Goal: Use online tool/utility: Utilize a website feature to perform a specific function

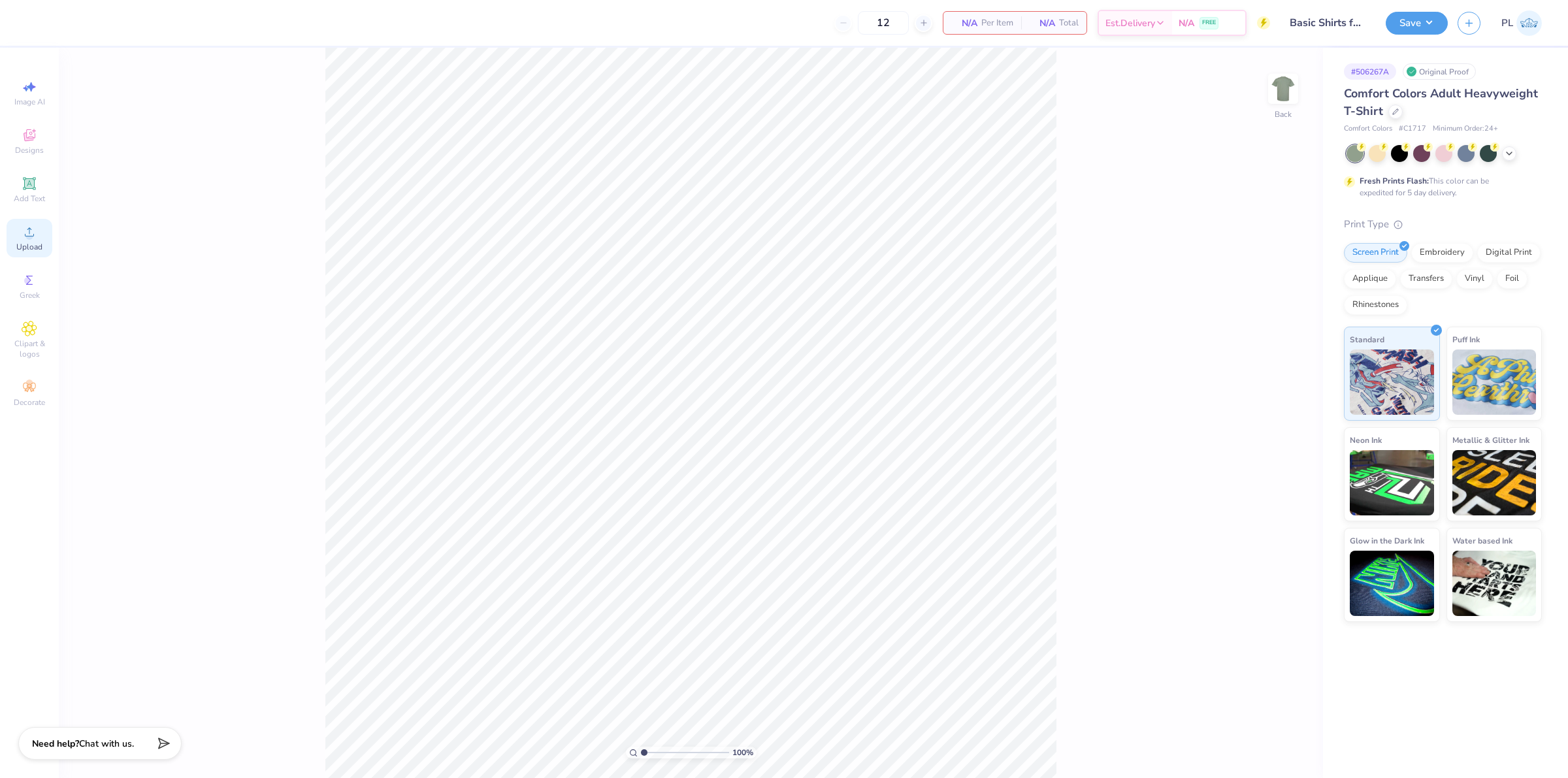
click at [38, 242] on span "Upload" at bounding box center [29, 247] width 26 height 11
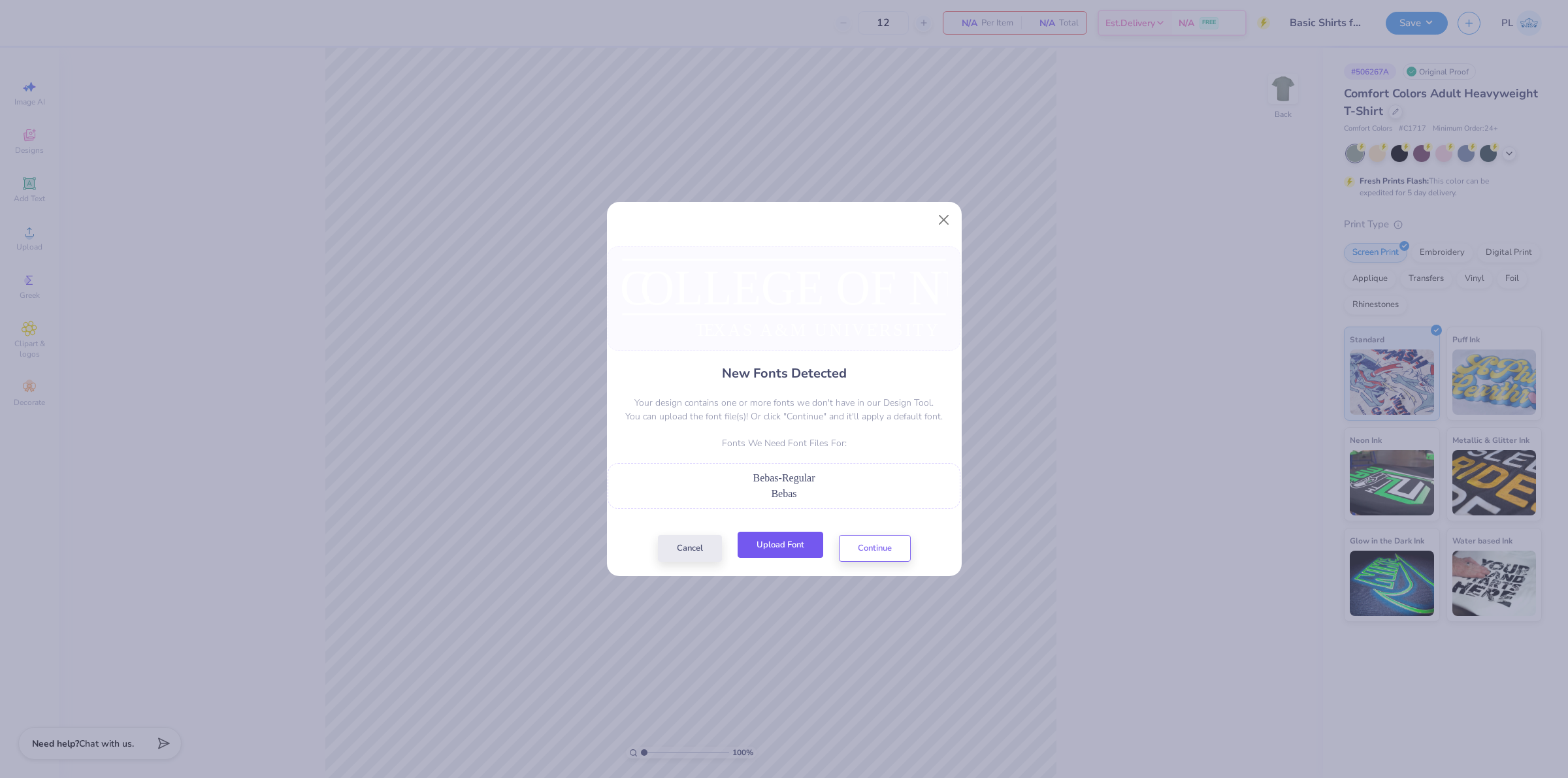
click at [774, 533] on button "Upload Font" at bounding box center [781, 545] width 86 height 27
click at [859, 543] on button "Continue" at bounding box center [875, 545] width 72 height 27
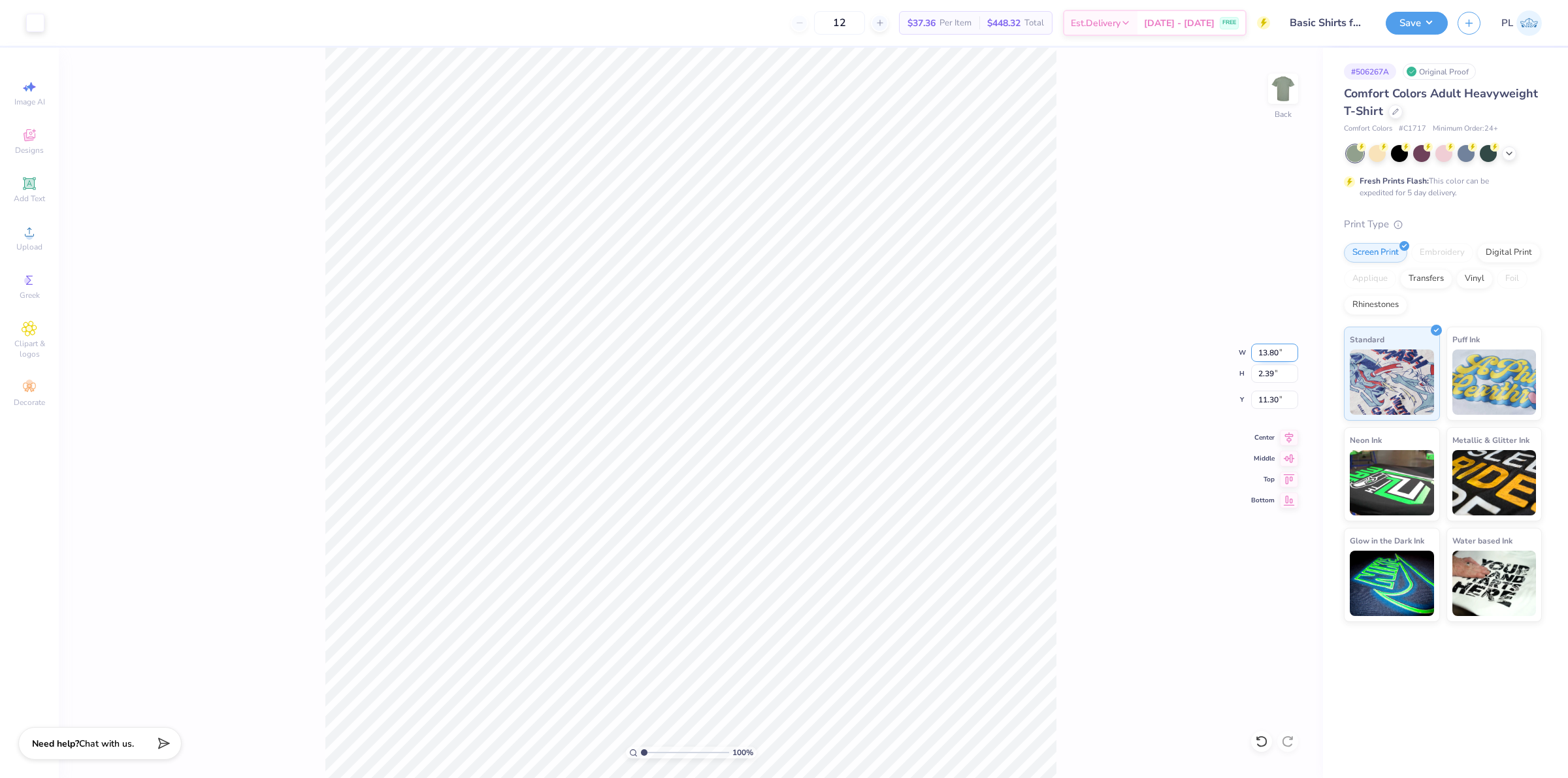
drag, startPoint x: 1282, startPoint y: 350, endPoint x: 1256, endPoint y: 352, distance: 26.1
click at [1256, 352] on input "13.80" at bounding box center [1275, 352] width 47 height 18
type input "10.00"
type input "1.73"
type input "11.63"
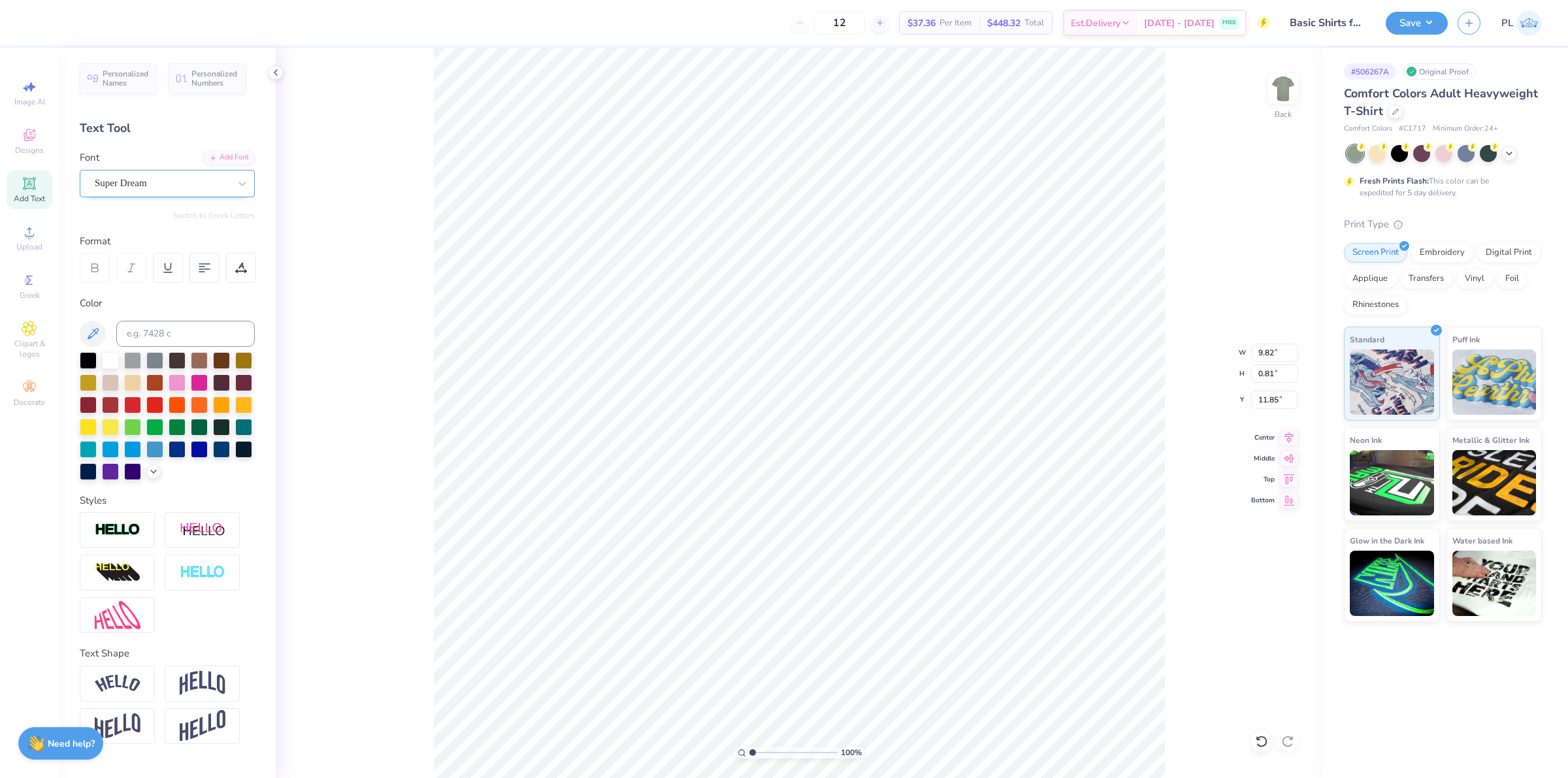
click at [159, 177] on div "Super Dream" at bounding box center [162, 183] width 137 height 20
click at [184, 276] on div "Bebas Neue" at bounding box center [168, 286] width 165 height 21
type input "BEB"
type input "6.55"
type input "0.79"
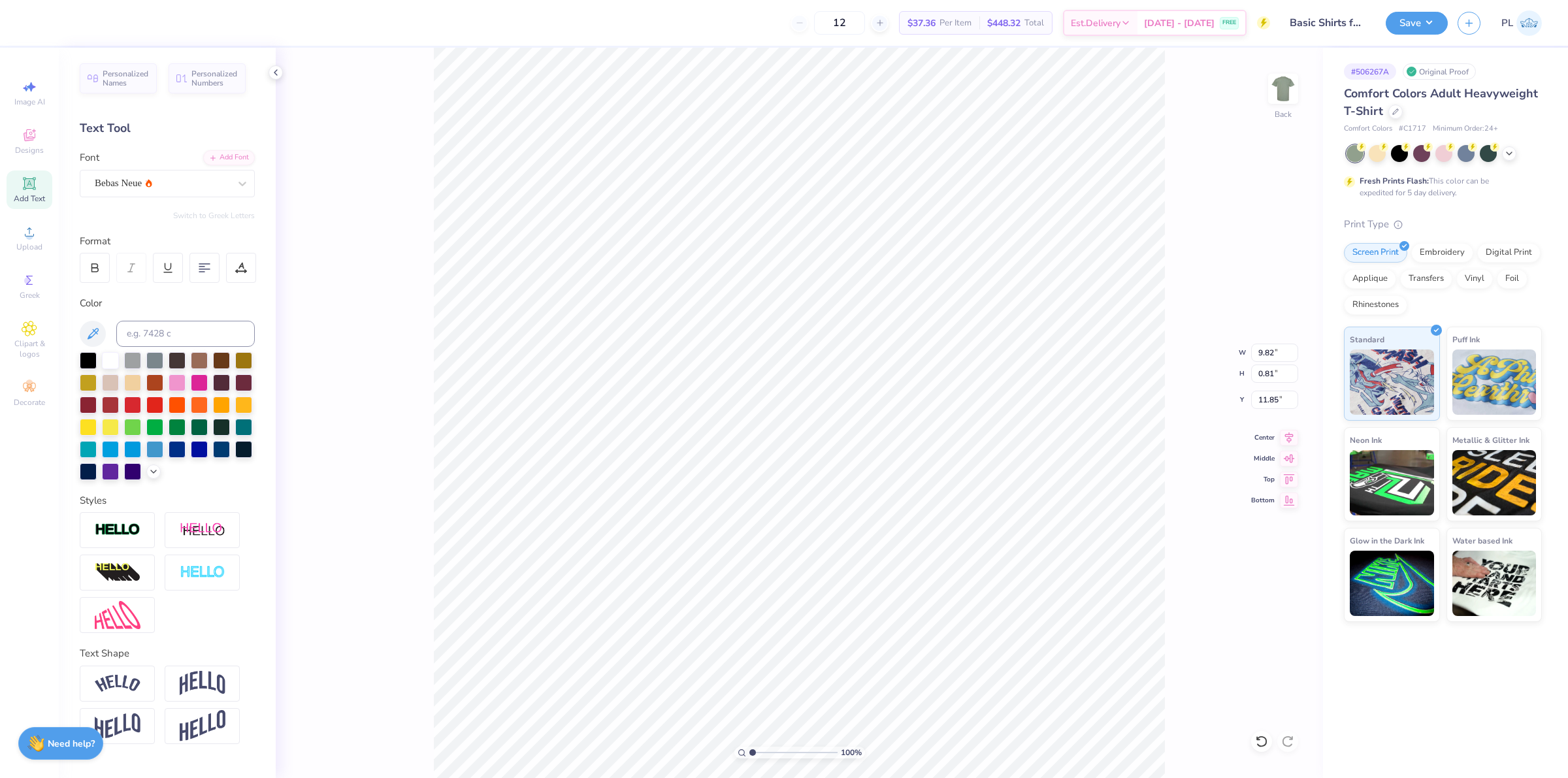
type input "11.94"
click at [143, 183] on div "Bebas Neue" at bounding box center [162, 183] width 137 height 20
type input "BEB"
click at [236, 153] on div "Add Font" at bounding box center [229, 156] width 52 height 15
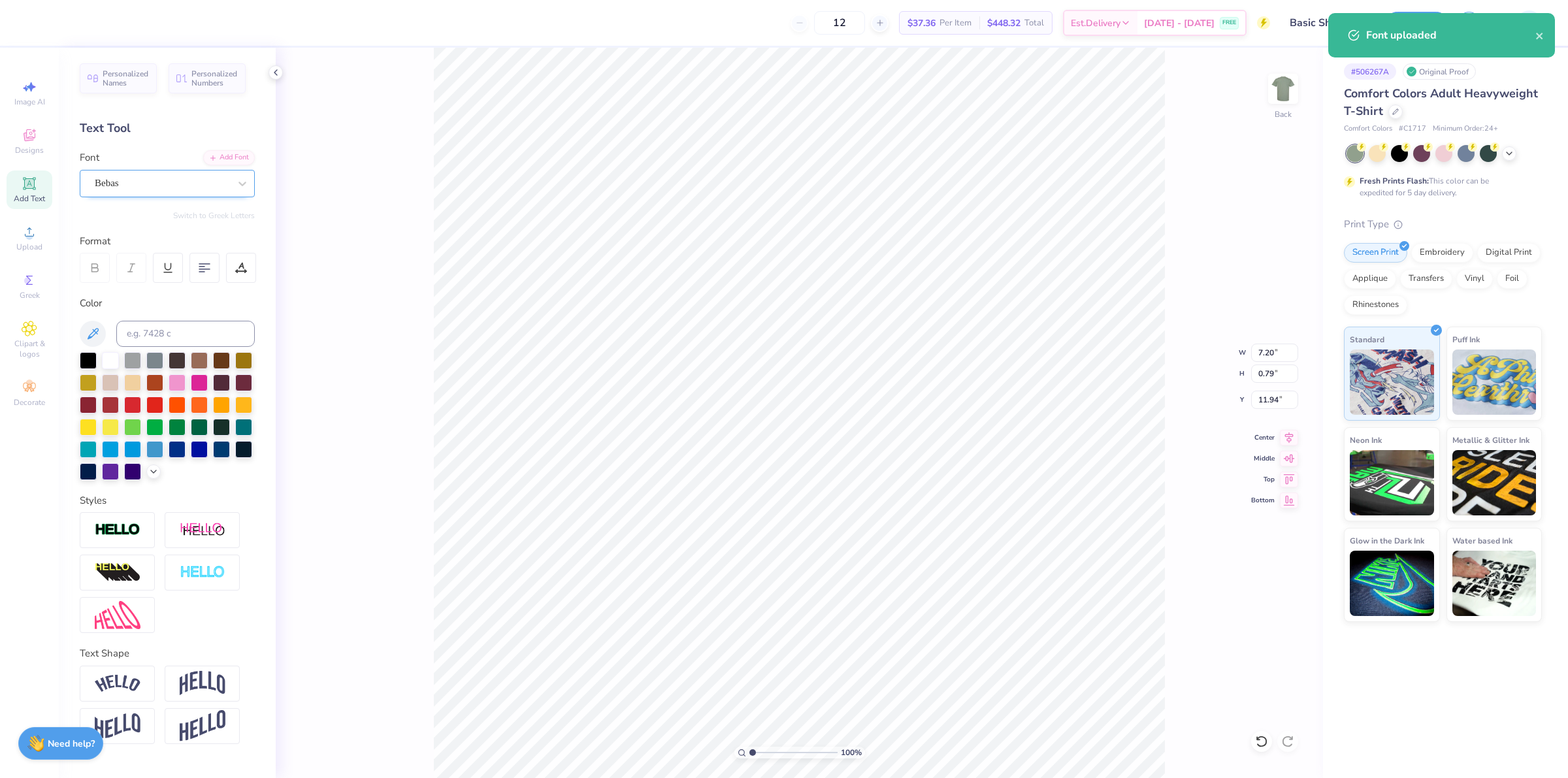
click at [186, 188] on div "Bebas" at bounding box center [162, 183] width 137 height 20
click at [187, 187] on div "Bebas" at bounding box center [162, 183] width 135 height 15
click at [164, 174] on div at bounding box center [162, 183] width 135 height 17
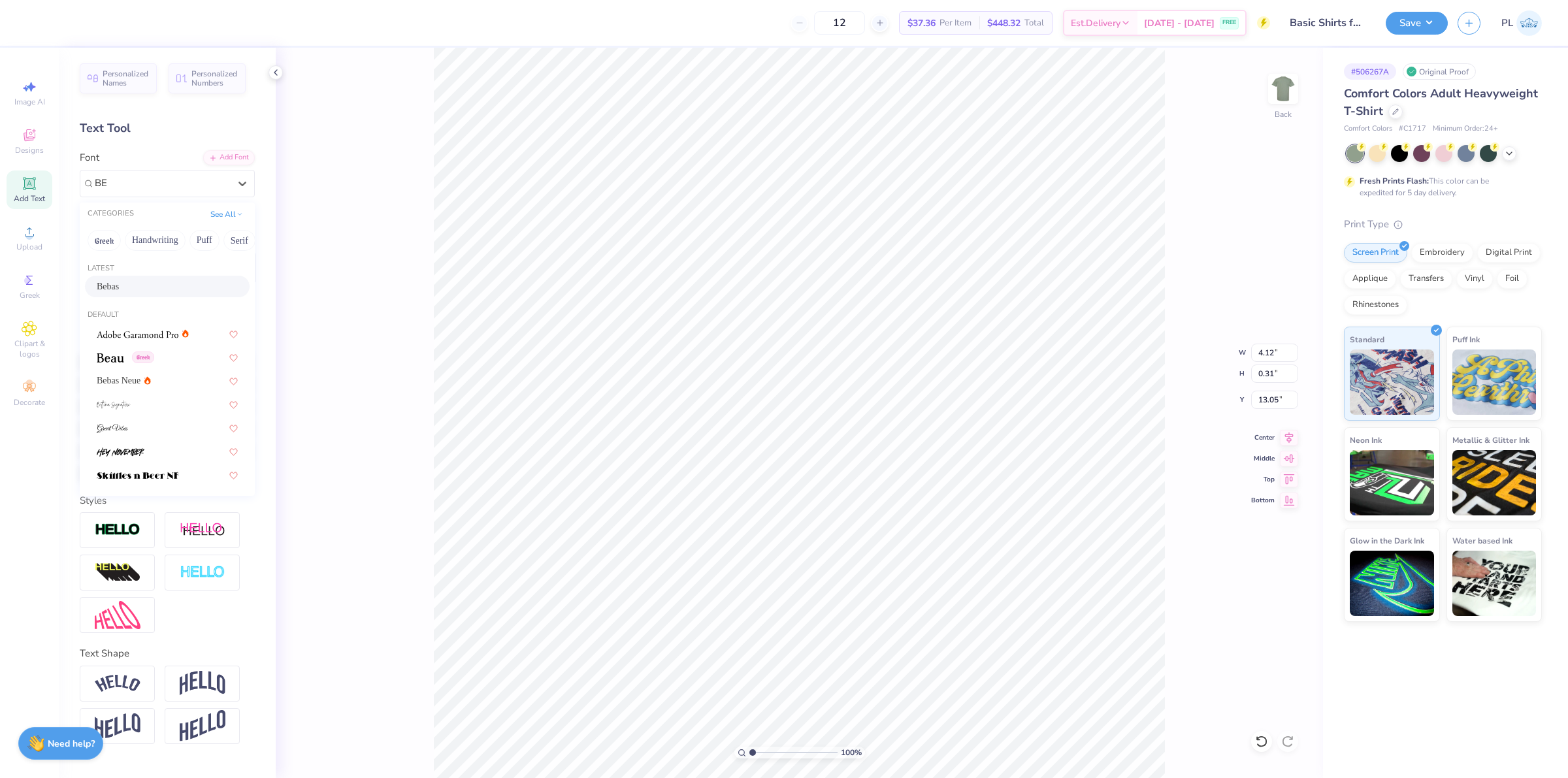
click at [193, 283] on div "Bebas" at bounding box center [167, 286] width 141 height 13
type input "BE"
type input "2.99"
type input "0.29"
type input "13.09"
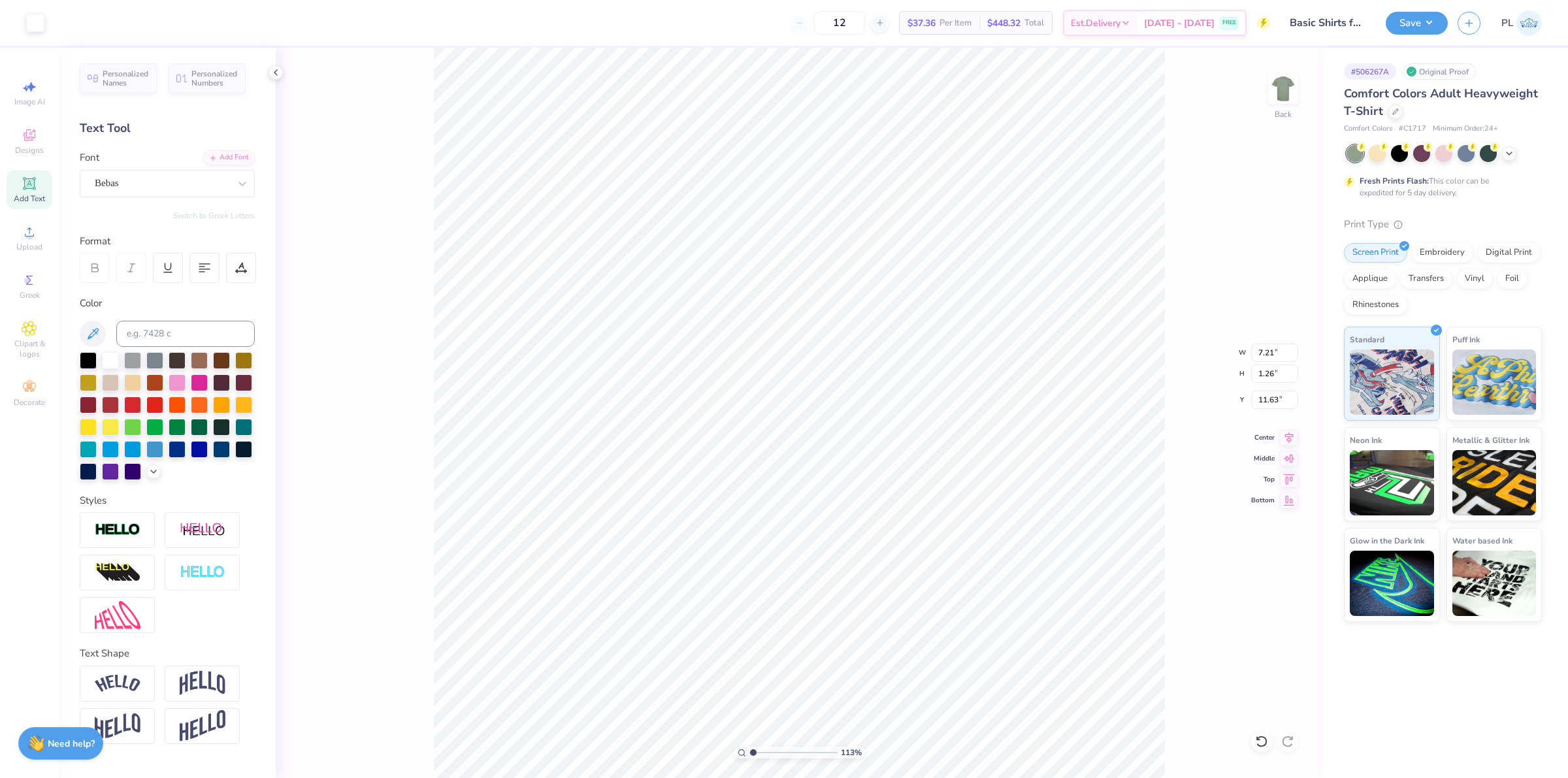
type input "1.13321932219944"
type input "7.20"
type input "0.79"
type input "11.94"
type input "1.13321932219944"
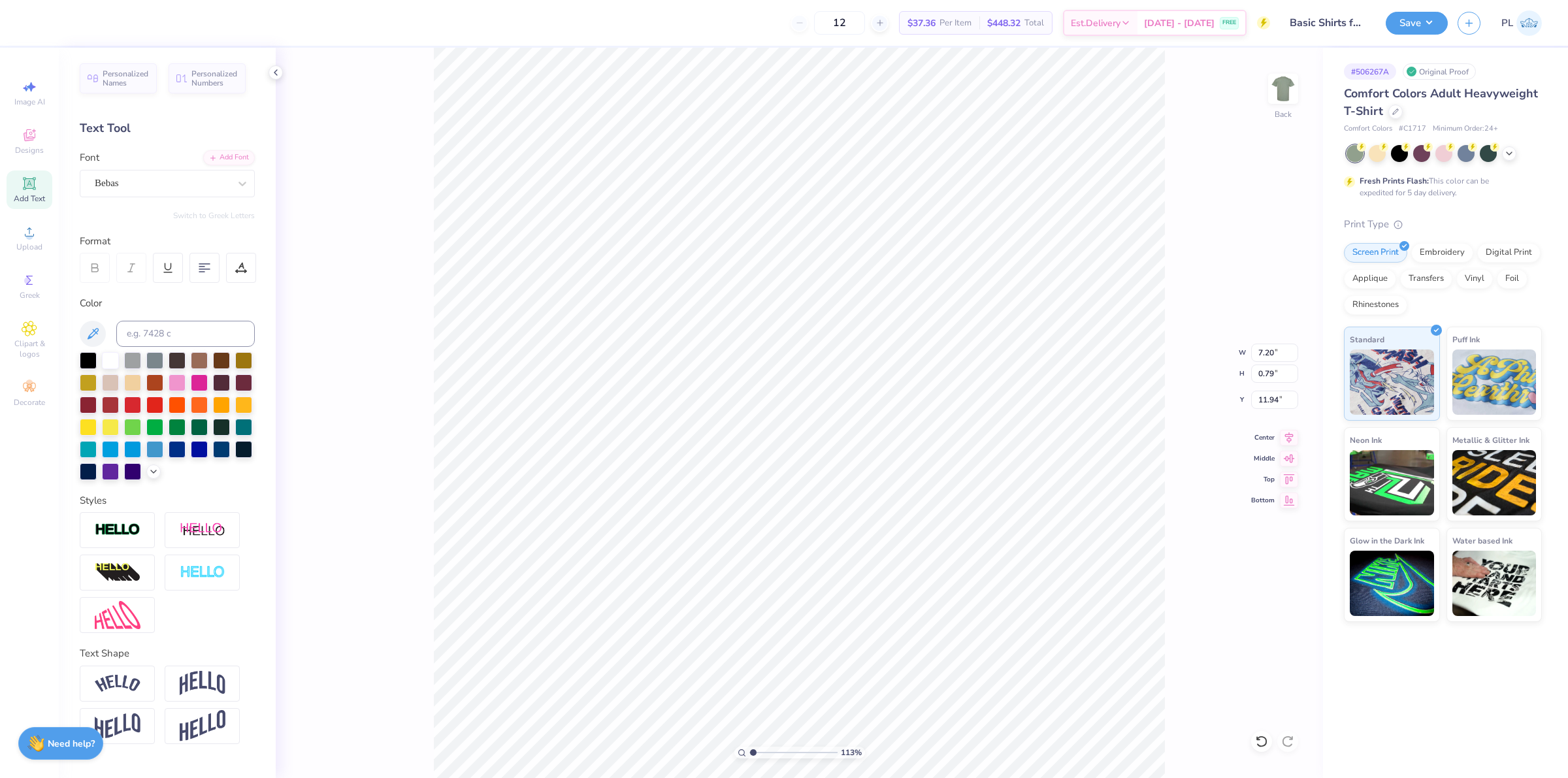
type input "7.21"
type input "1.26"
type input "11.63"
type input "1.13321932219944"
type input "11.87"
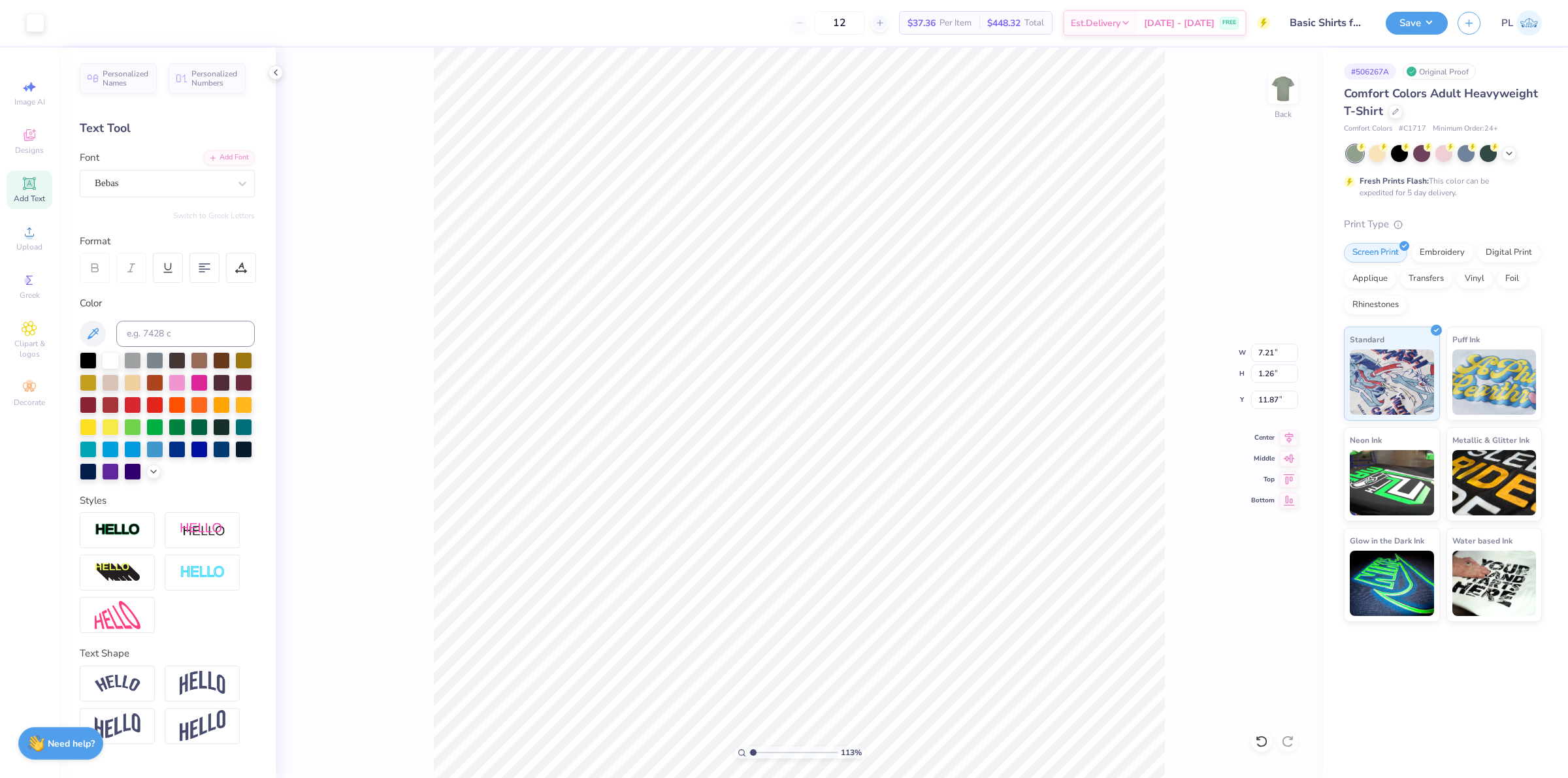
type input "1.13321932219944"
type input "11.71"
type input "1.13321932219944"
drag, startPoint x: 1284, startPoint y: 345, endPoint x: 1255, endPoint y: 344, distance: 29.0
click at [1255, 344] on input "7.23" at bounding box center [1275, 352] width 47 height 18
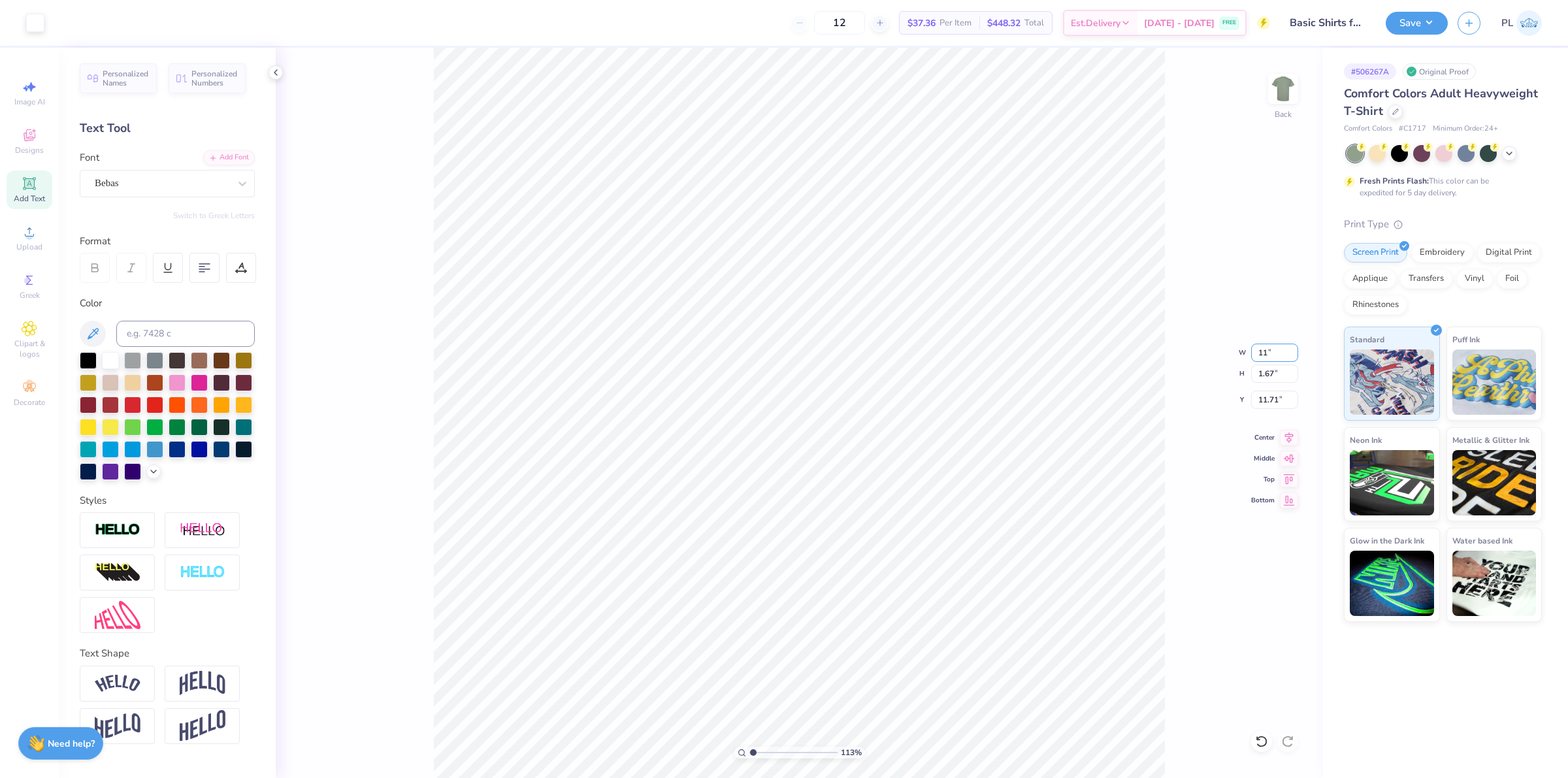
type input "11"
type input "1.13321932219944"
type input "11.00"
type input "2.54"
type input "11.27"
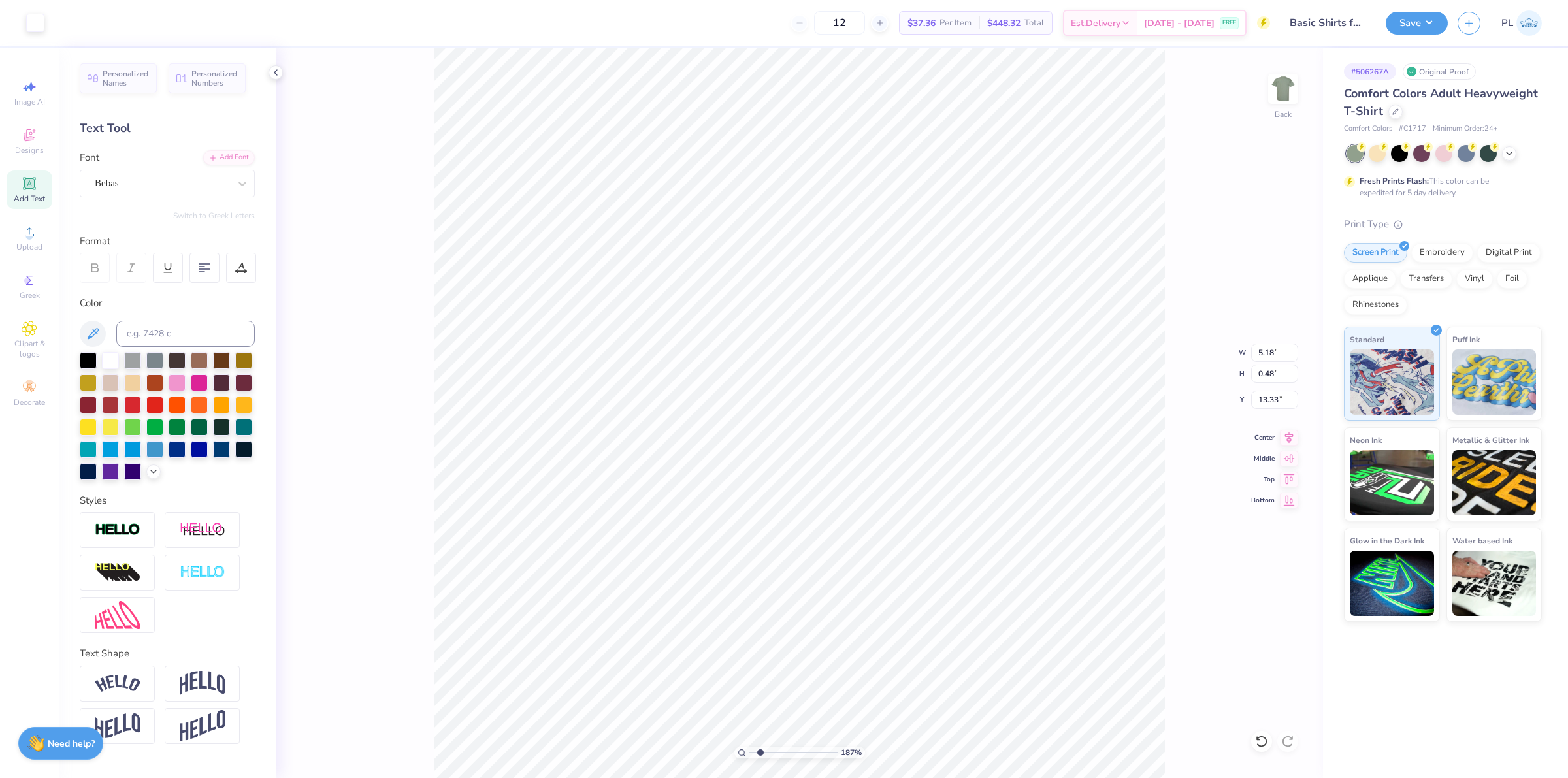
type input "1.86883024774466"
type input "13.40"
type input "1.86883024774466"
click at [247, 269] on div at bounding box center [241, 267] width 30 height 30
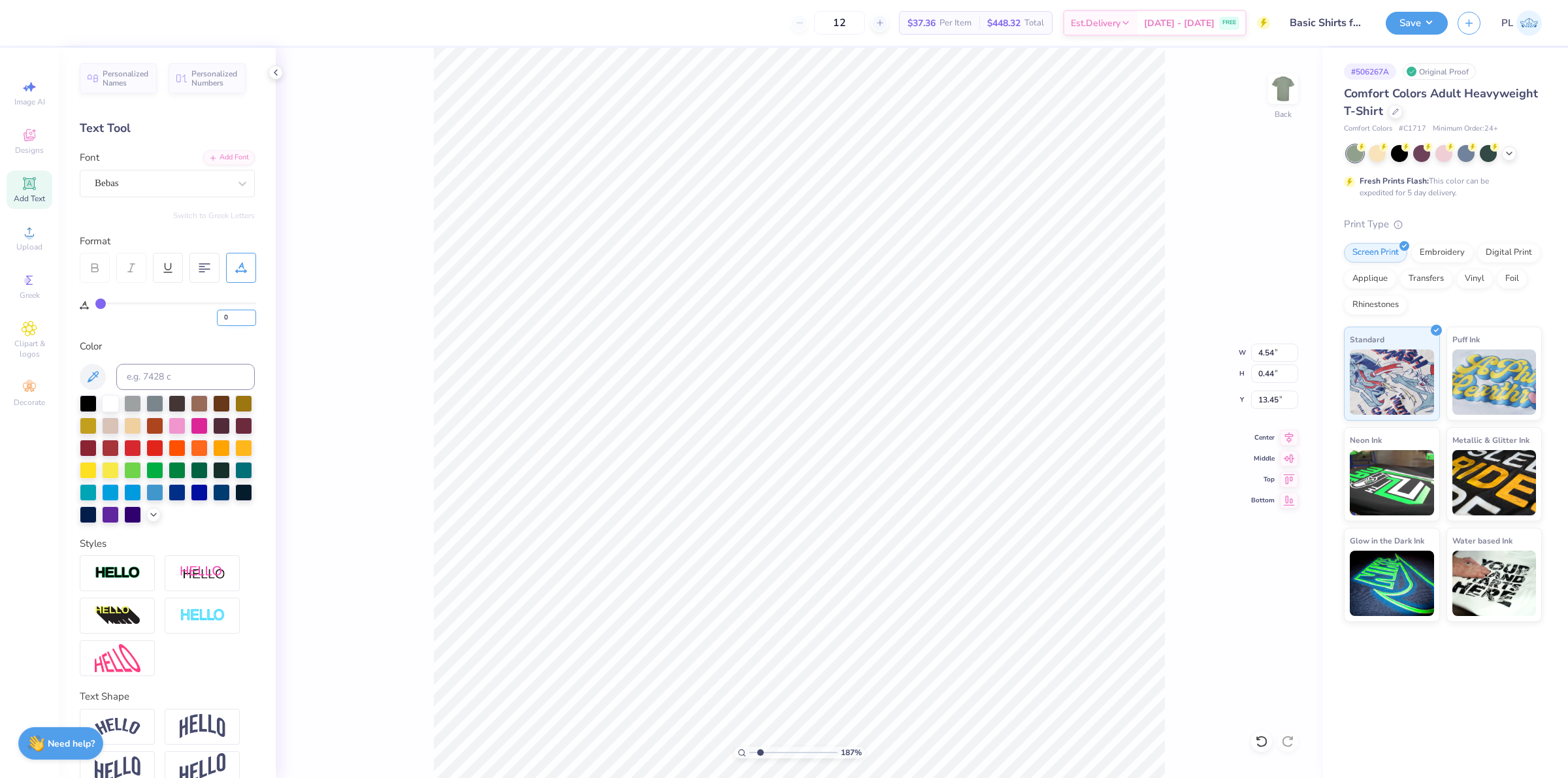
drag, startPoint x: 235, startPoint y: 317, endPoint x: 218, endPoint y: 319, distance: 17.1
click at [218, 319] on input "0" at bounding box center [237, 318] width 39 height 16
type input "7"
click at [178, 327] on div "Personalized Names Personalized Numbers Text Tool Add Font Font Bebas Switch to…" at bounding box center [168, 413] width 217 height 730
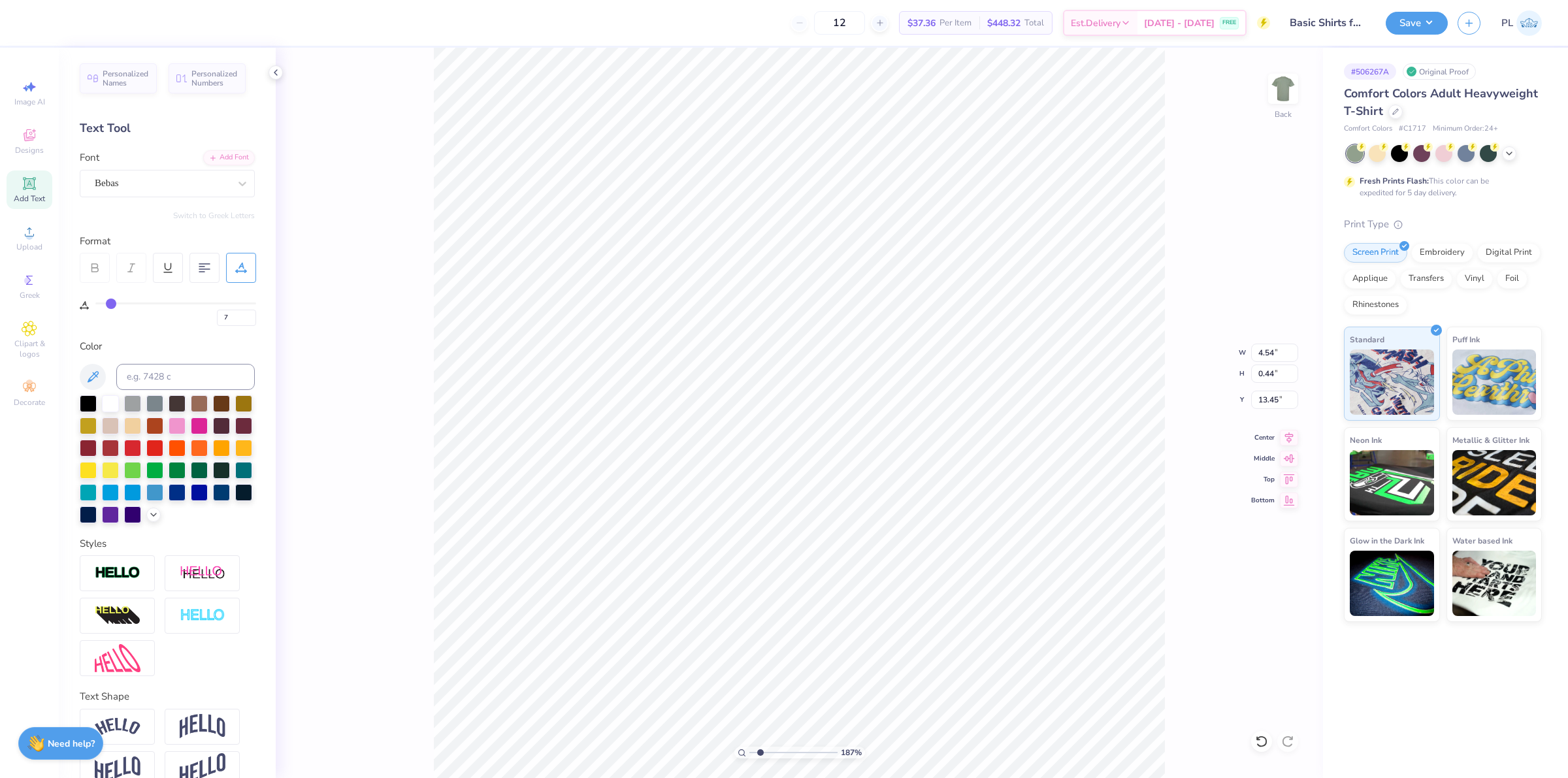
type input "1.86883024774466"
type input "5.32"
type input "8"
click at [252, 315] on input "8" at bounding box center [237, 318] width 39 height 16
type input "1.86883024774466"
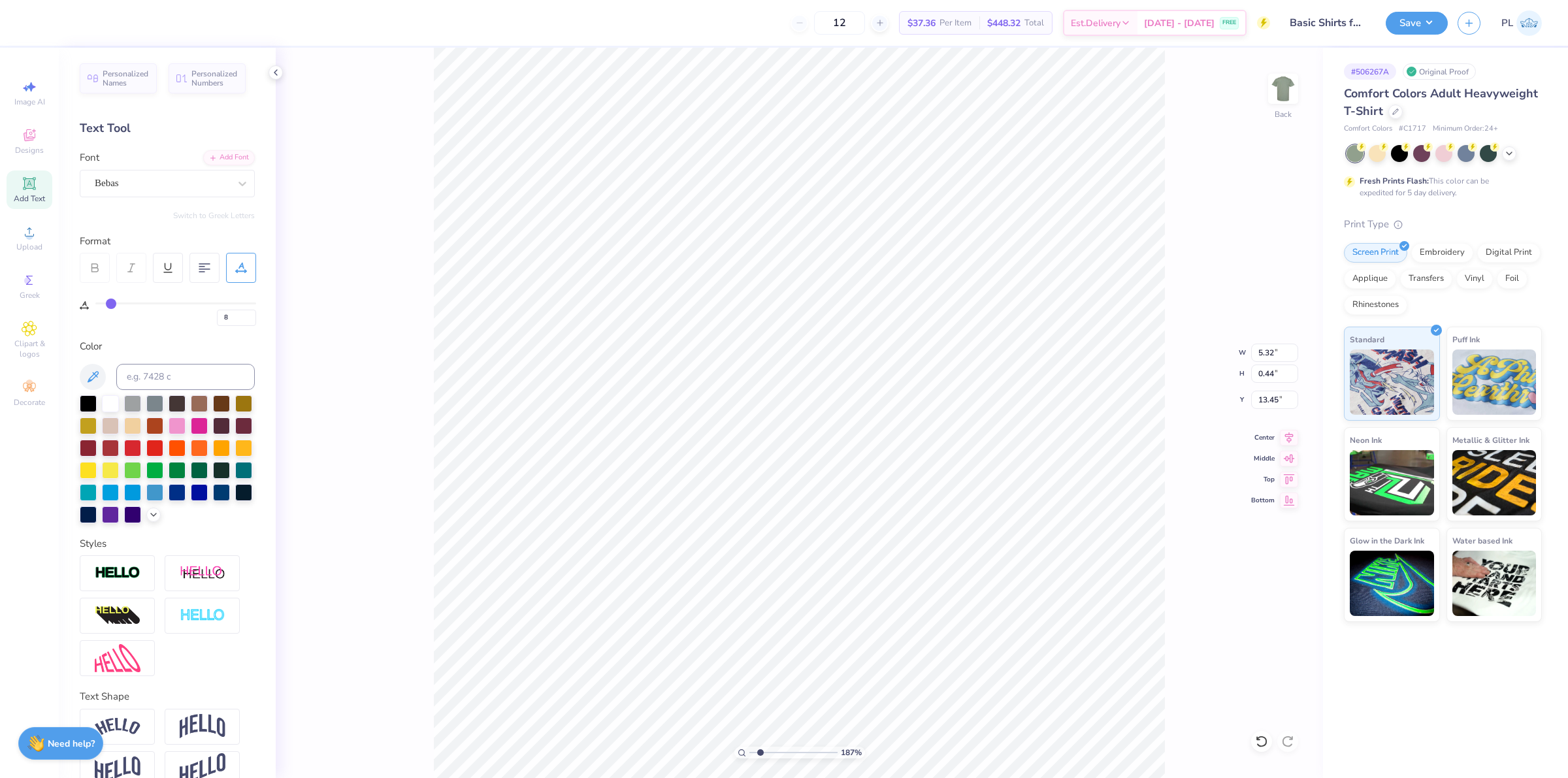
type input "8"
type input "1.86883024774466"
click at [235, 315] on input "8" at bounding box center [237, 318] width 39 height 16
type input "11"
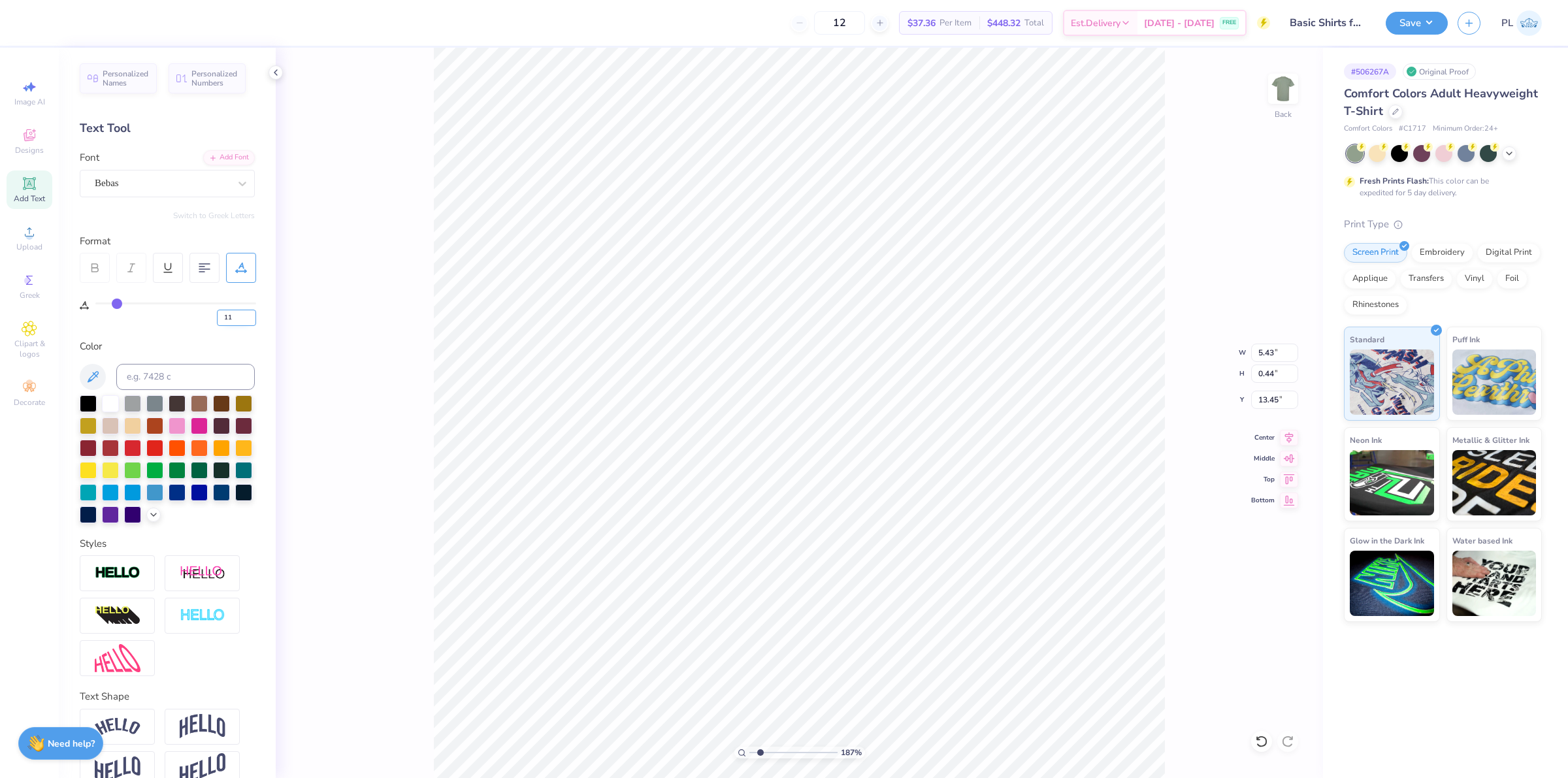
type input "1.86883024774466"
type input "5.77"
type input "1.86883024774466"
type input "13.45"
type input "1.86883024774466"
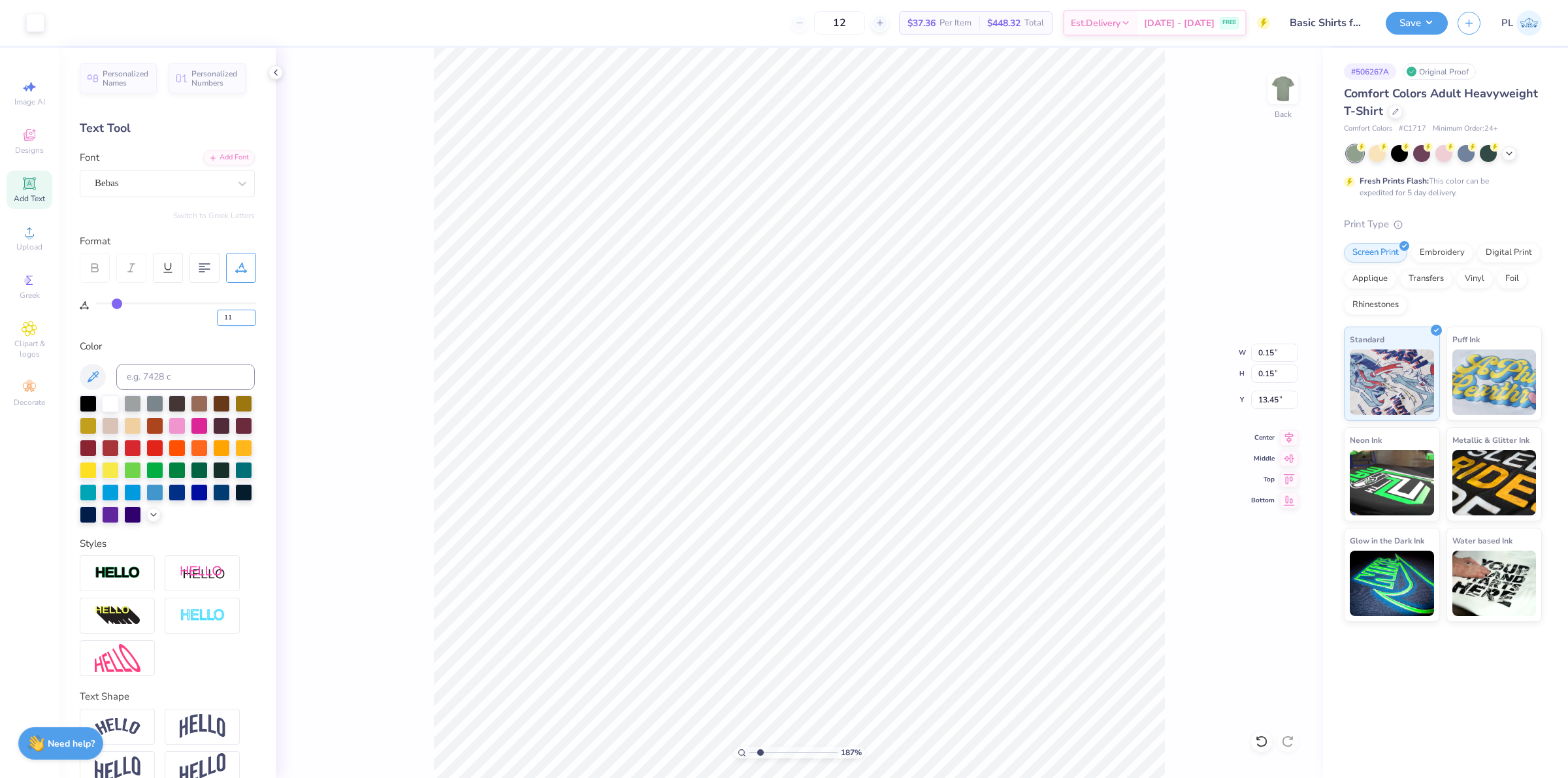
type input "5.77"
type input "0.44"
type input "1.86883024774466"
click at [249, 314] on input "12" at bounding box center [237, 318] width 39 height 16
type input "13"
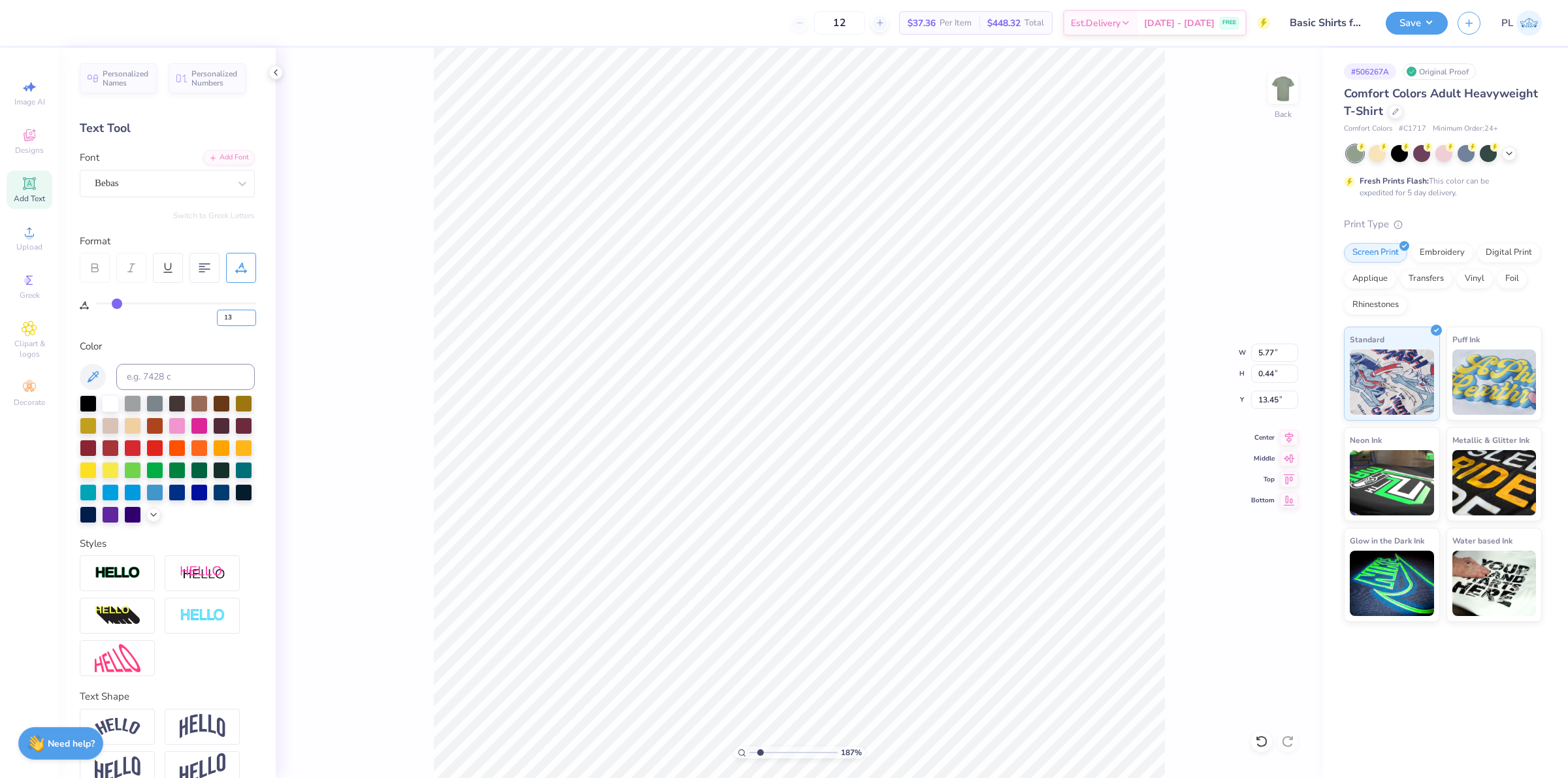
click at [249, 314] on input "13" at bounding box center [237, 318] width 39 height 16
type input "1.86883024774466"
type input "13"
type input "1.86883024774466"
type input "0.15"
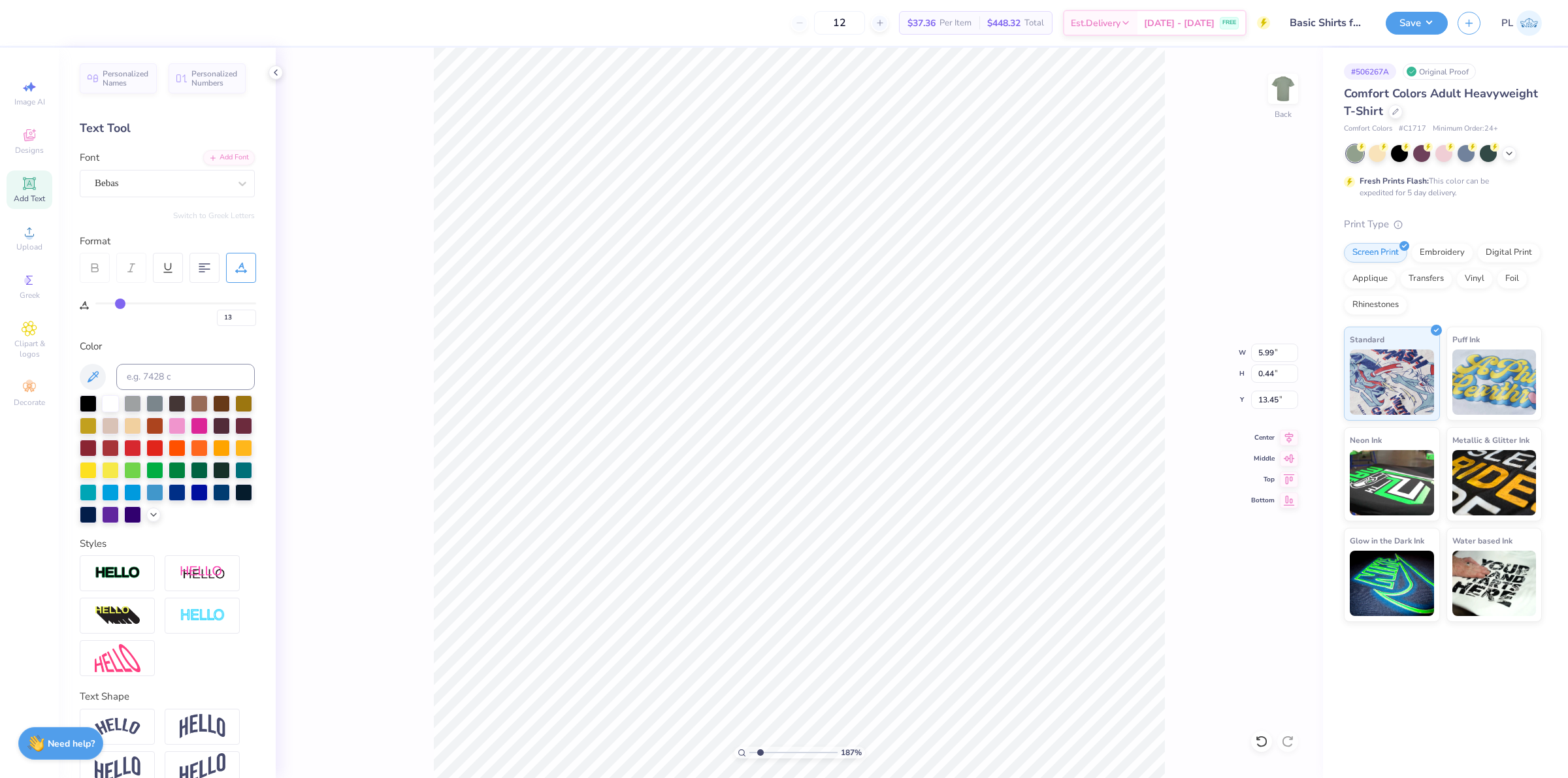
type input "0.15"
type input "1.86883024774466"
drag, startPoint x: 1258, startPoint y: 397, endPoint x: 1282, endPoint y: 399, distance: 24.1
click at [1282, 399] on input "11.27" at bounding box center [1275, 399] width 47 height 18
type input "3"
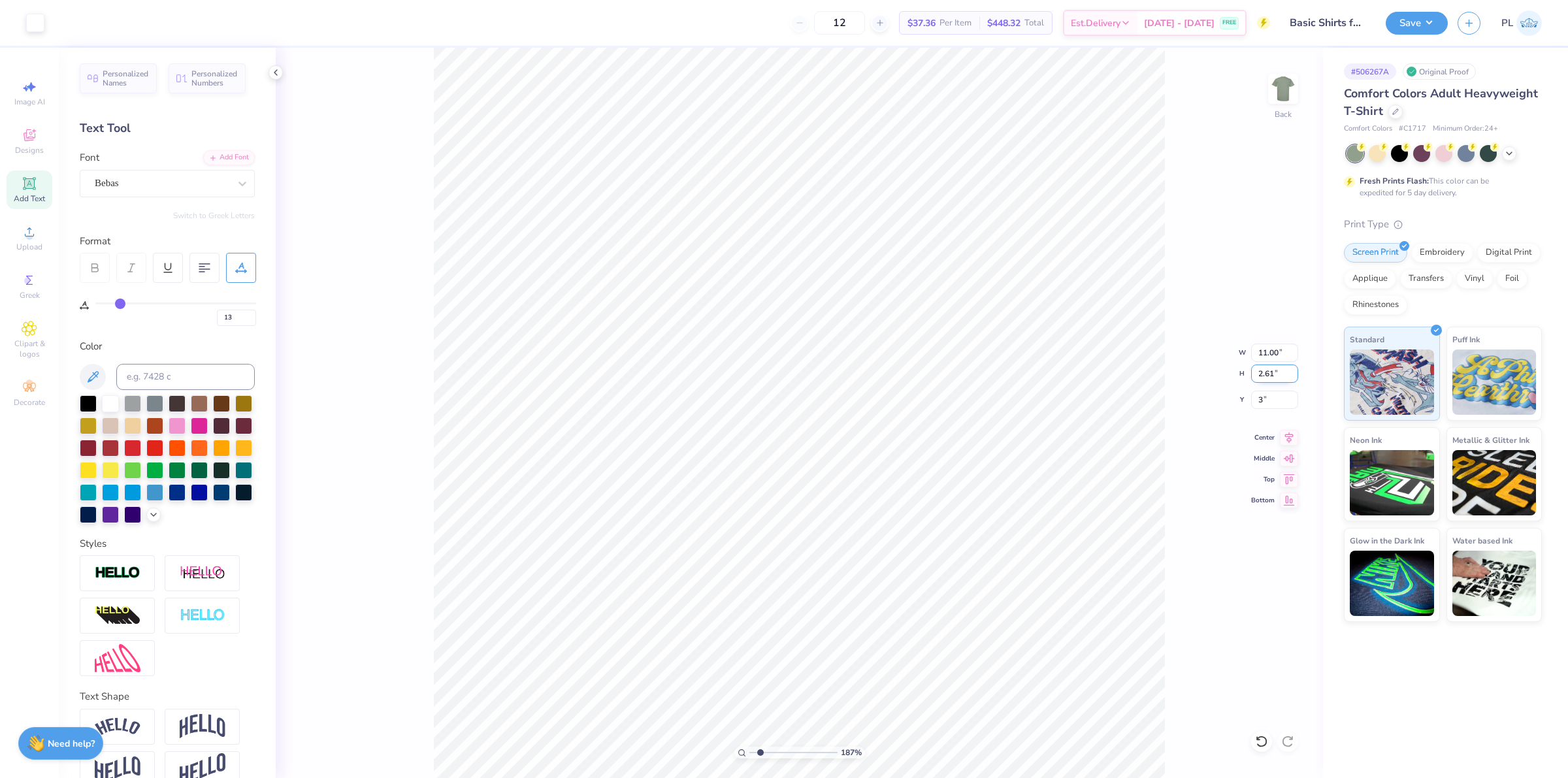
click at [1266, 375] on input "2.61" at bounding box center [1275, 373] width 47 height 18
type input "1.86883024774466"
type input "3.00"
type input "1"
click at [1428, 13] on button "Save" at bounding box center [1416, 21] width 62 height 23
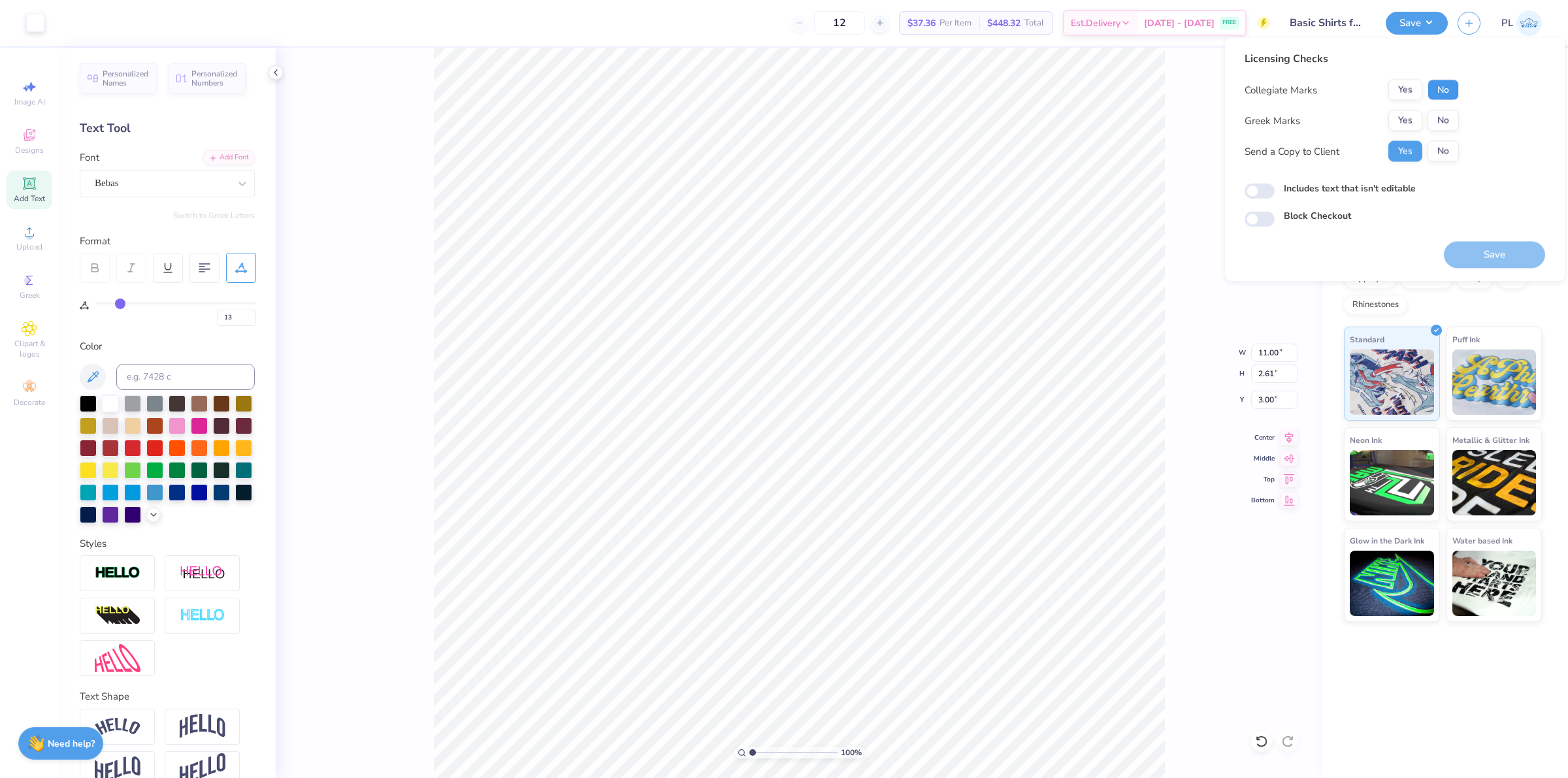
click at [1433, 90] on button "No" at bounding box center [1443, 90] width 32 height 21
click at [1402, 100] on div "Collegiate Marks Yes No Greek Marks Yes No Send a Copy to Client Yes No" at bounding box center [1352, 121] width 215 height 82
click at [1416, 92] on button "Yes" at bounding box center [1405, 90] width 34 height 21
click at [1453, 116] on button "No" at bounding box center [1443, 121] width 32 height 21
click at [1487, 255] on button "Save" at bounding box center [1494, 255] width 101 height 27
